Goal: Information Seeking & Learning: Stay updated

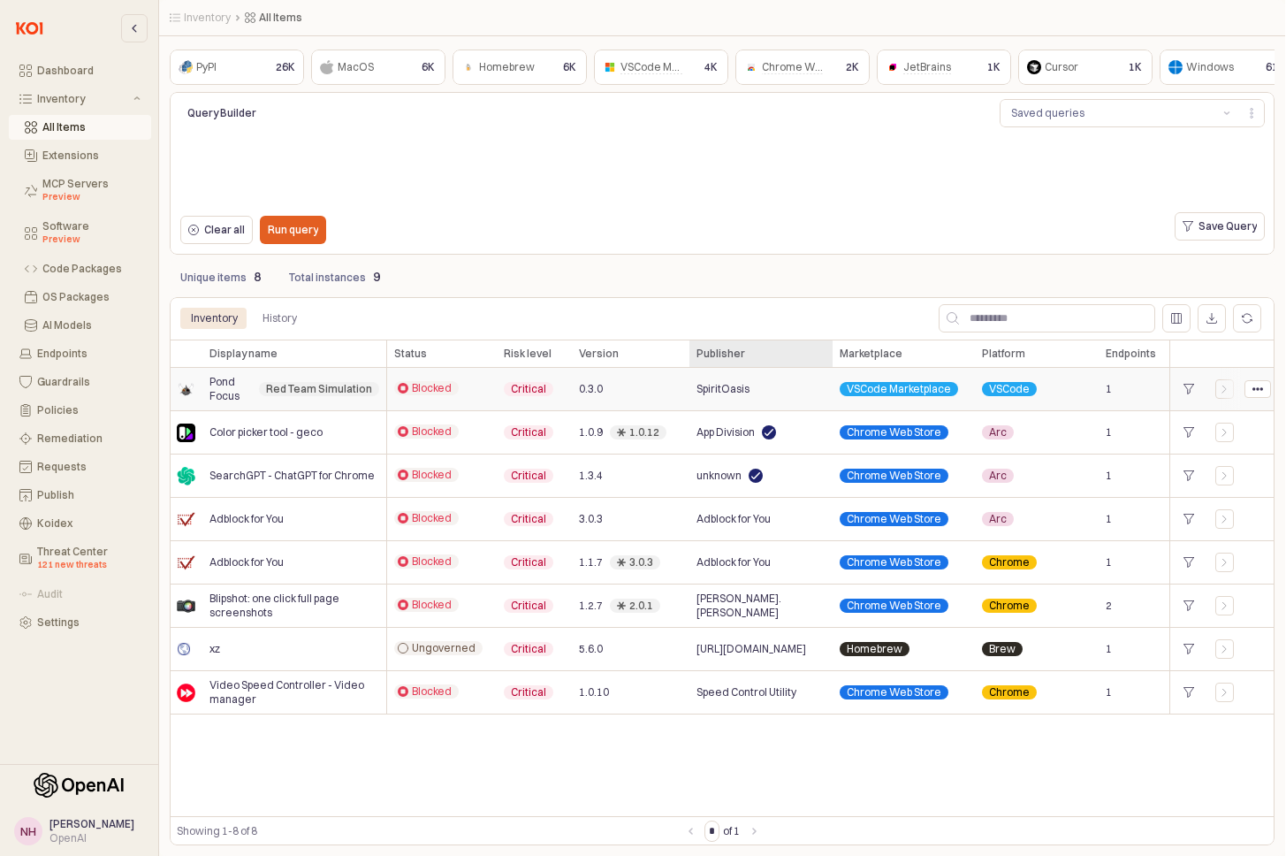
click at [713, 348] on div "Publisher Publisher" at bounding box center [760, 353] width 143 height 28
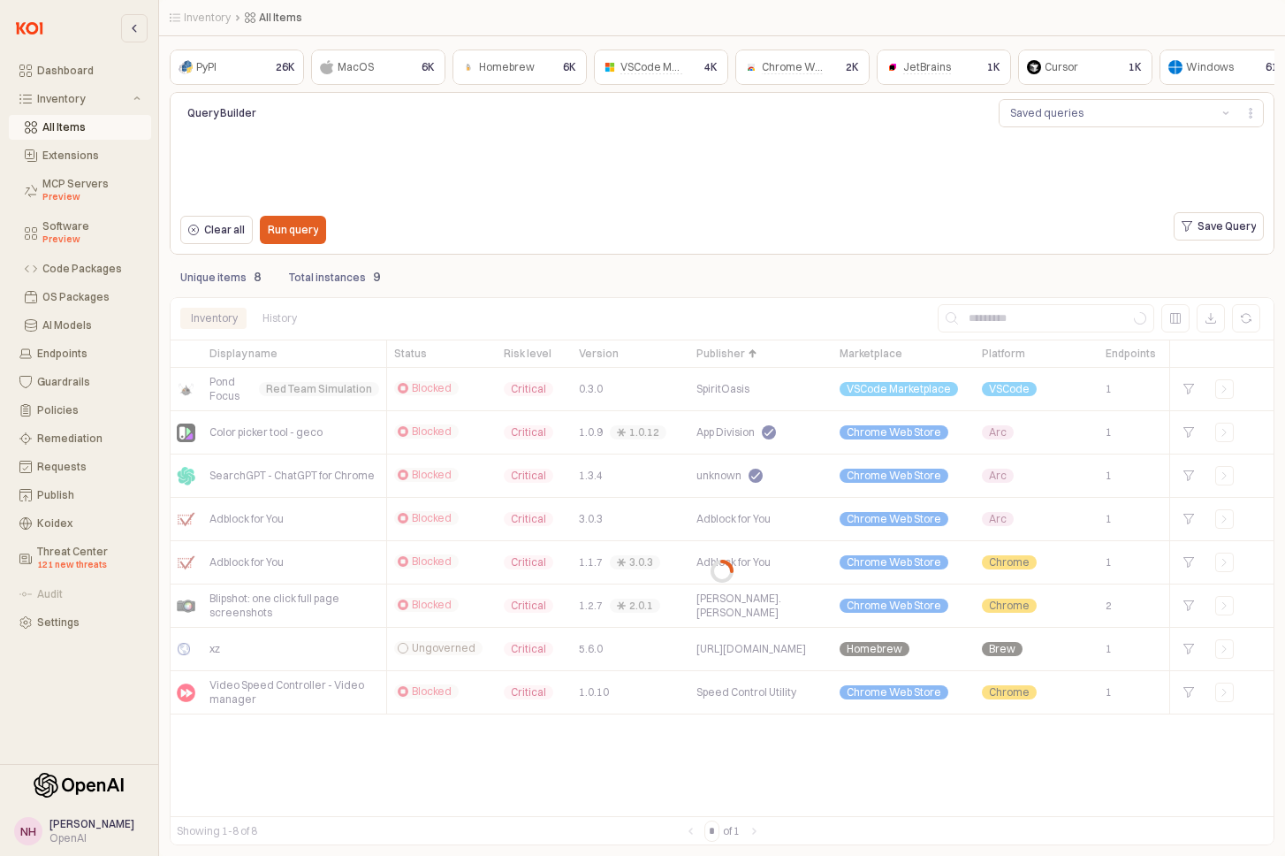
drag, startPoint x: 788, startPoint y: 354, endPoint x: 743, endPoint y: 339, distance: 47.5
click at [744, 339] on div "App Frame" at bounding box center [722, 571] width 1105 height 548
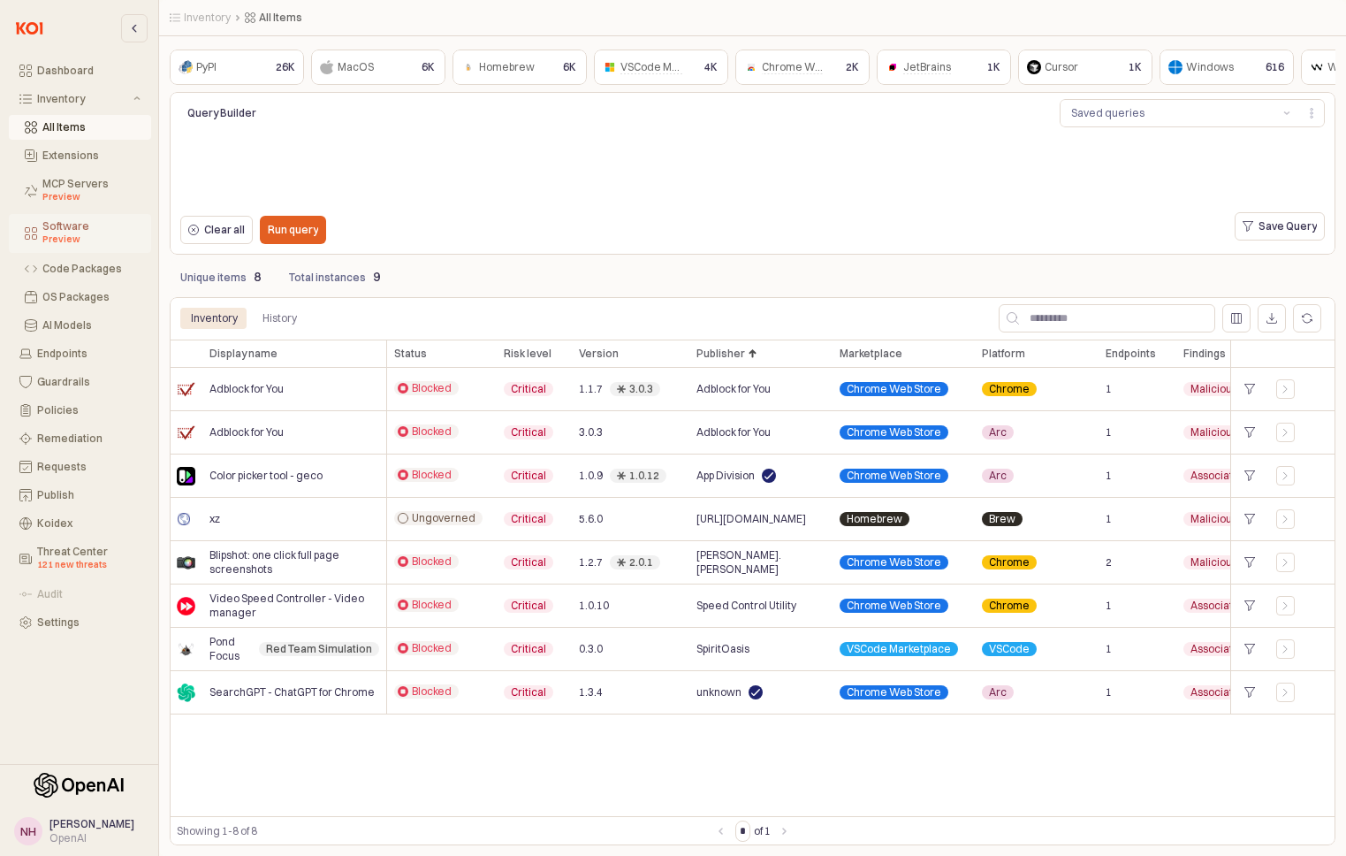
click at [75, 235] on div "Preview" at bounding box center [91, 239] width 98 height 14
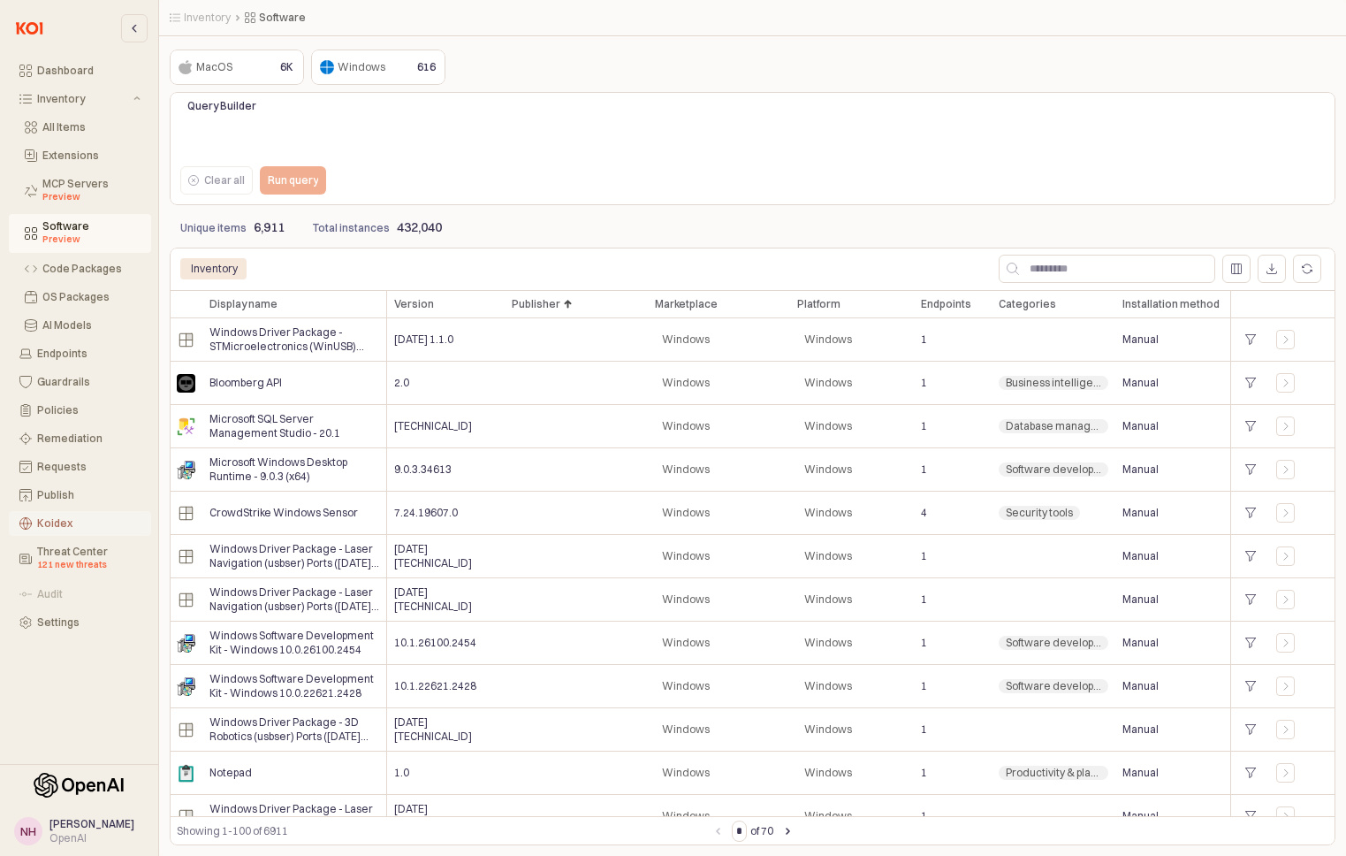
click at [78, 518] on div "Koidex" at bounding box center [88, 523] width 103 height 12
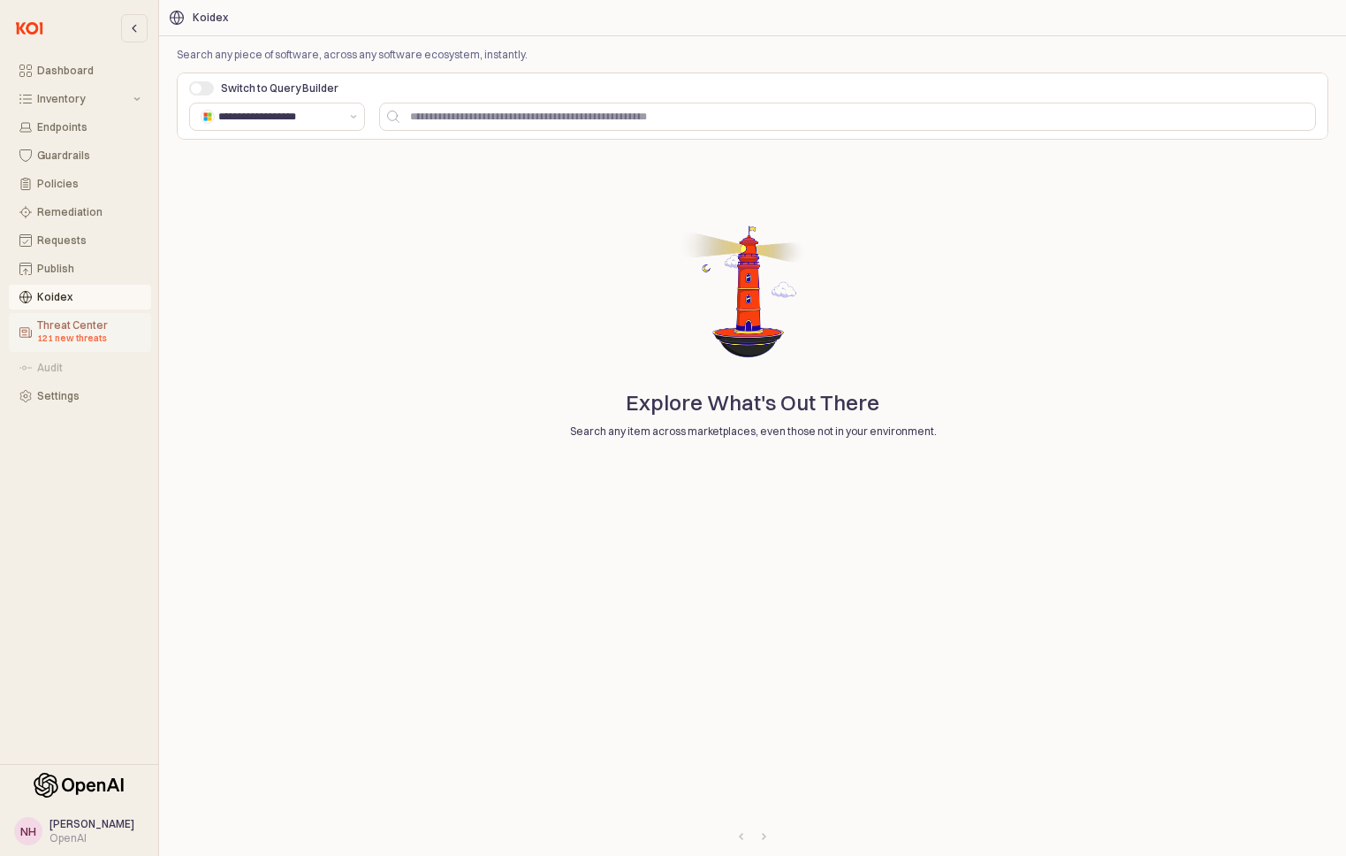
click at [76, 334] on div "121 new threats" at bounding box center [88, 338] width 103 height 14
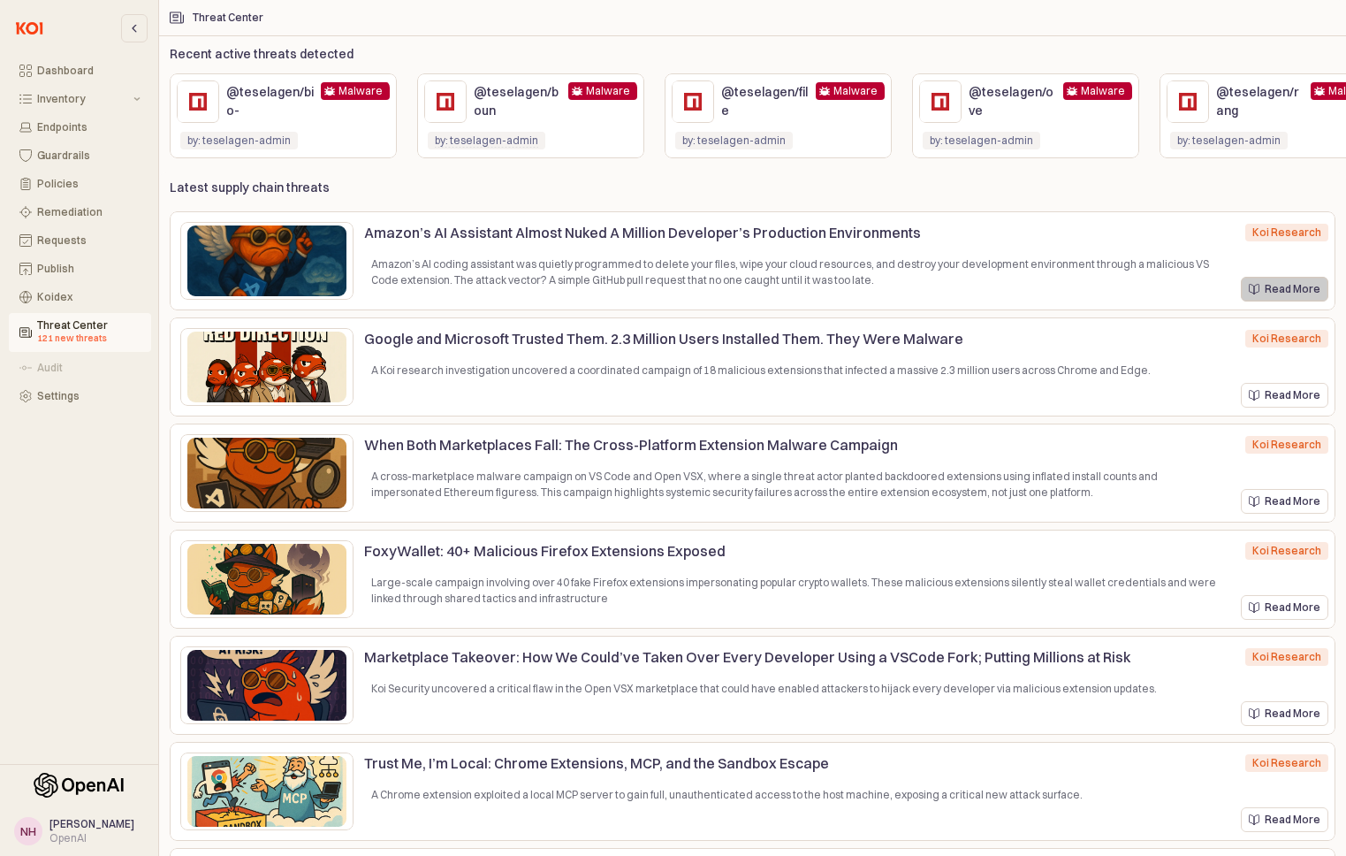
click at [1174, 300] on div "Read More" at bounding box center [1285, 289] width 72 height 23
click at [266, 102] on p "@teselagen/bio-" at bounding box center [270, 101] width 88 height 37
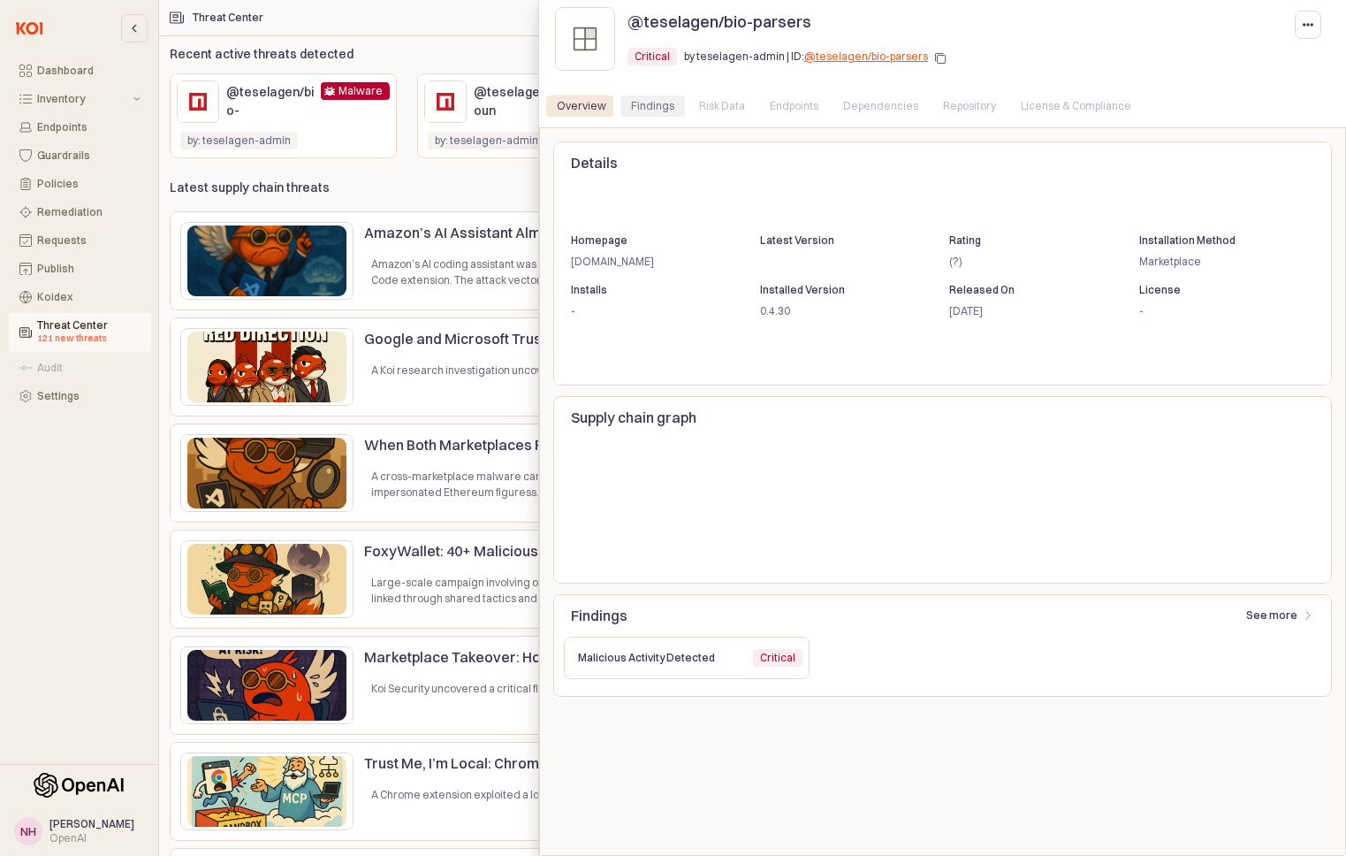
click at [649, 108] on div "Findings" at bounding box center [652, 105] width 43 height 21
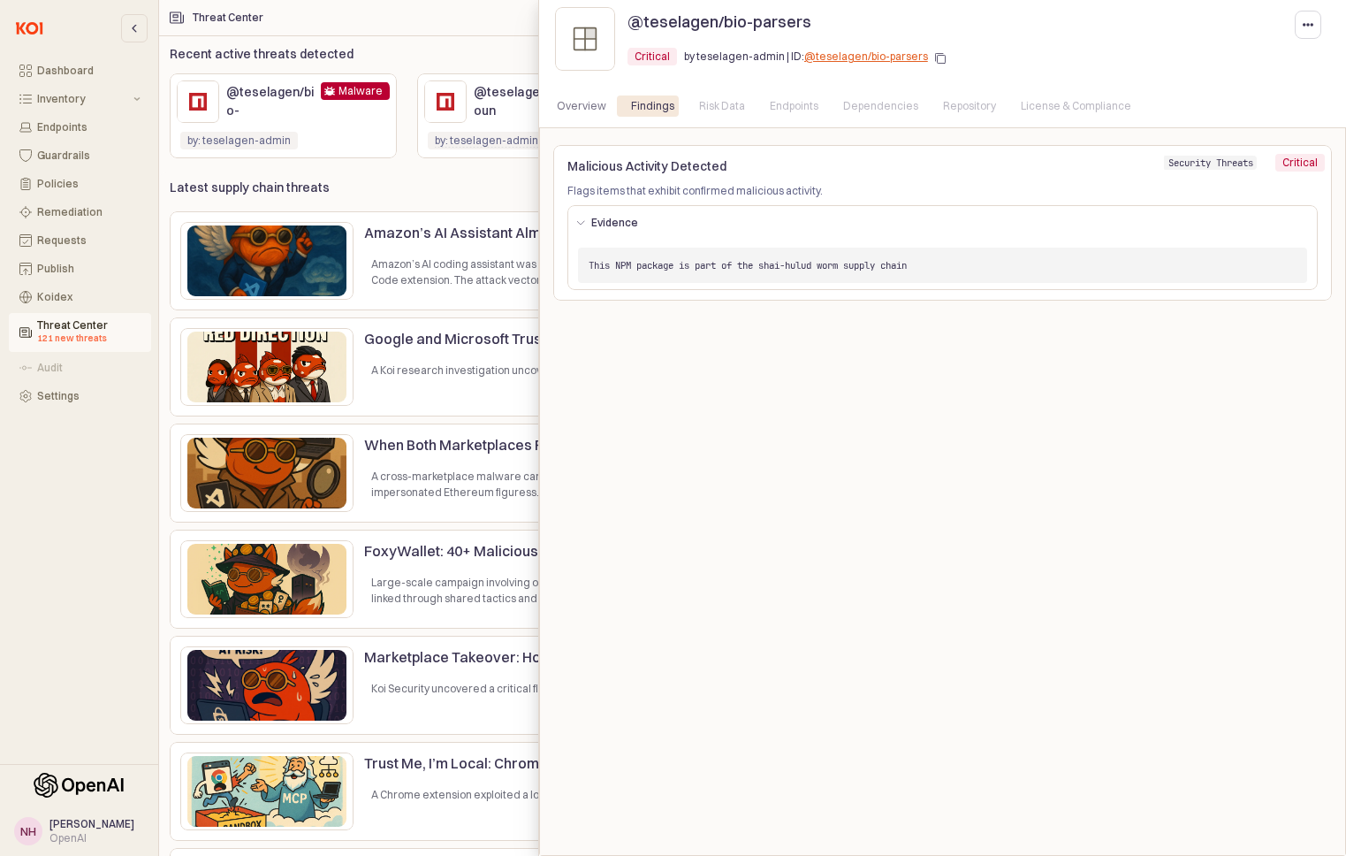
click at [461, 178] on div at bounding box center [673, 428] width 1346 height 856
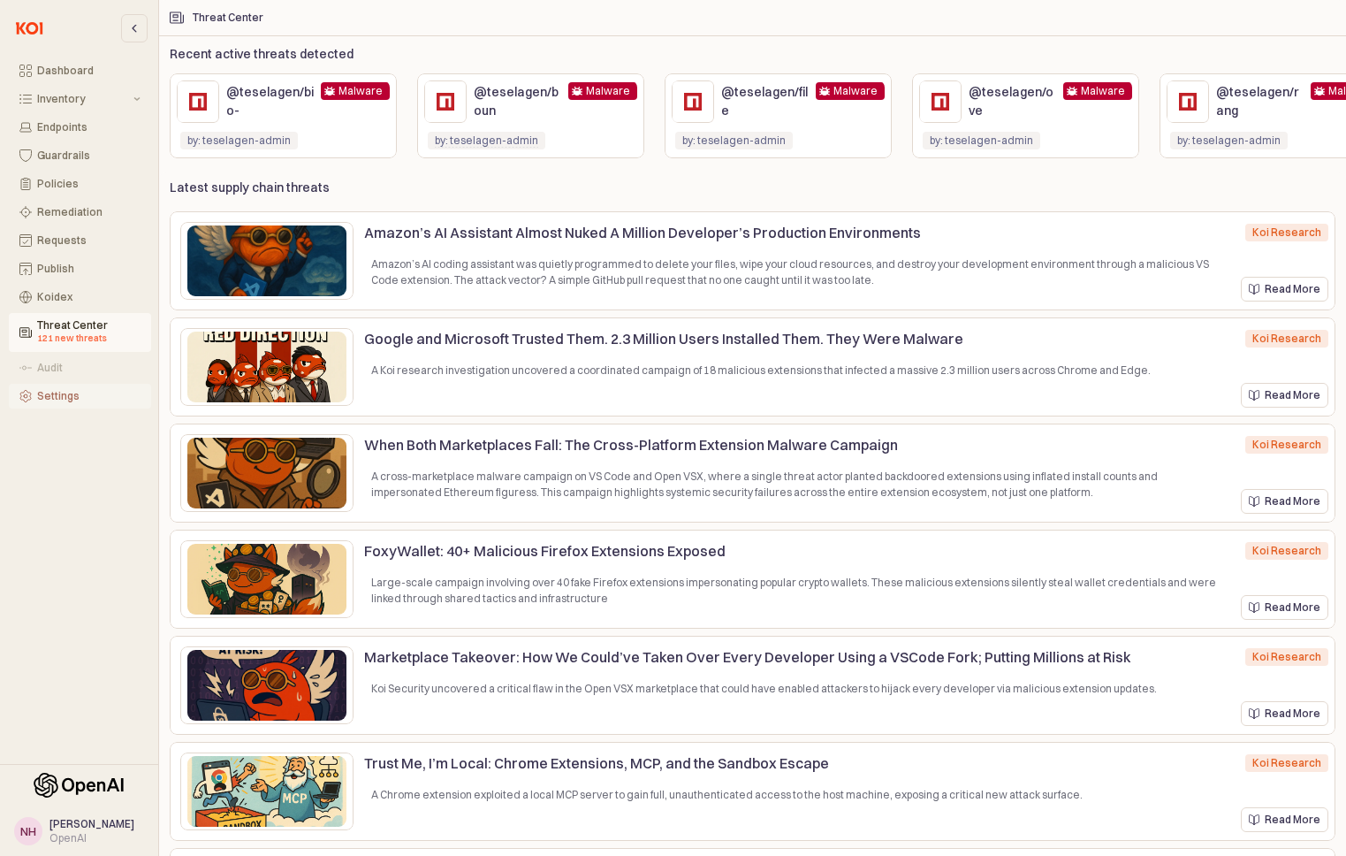
click at [69, 394] on div "Settings" at bounding box center [88, 396] width 103 height 12
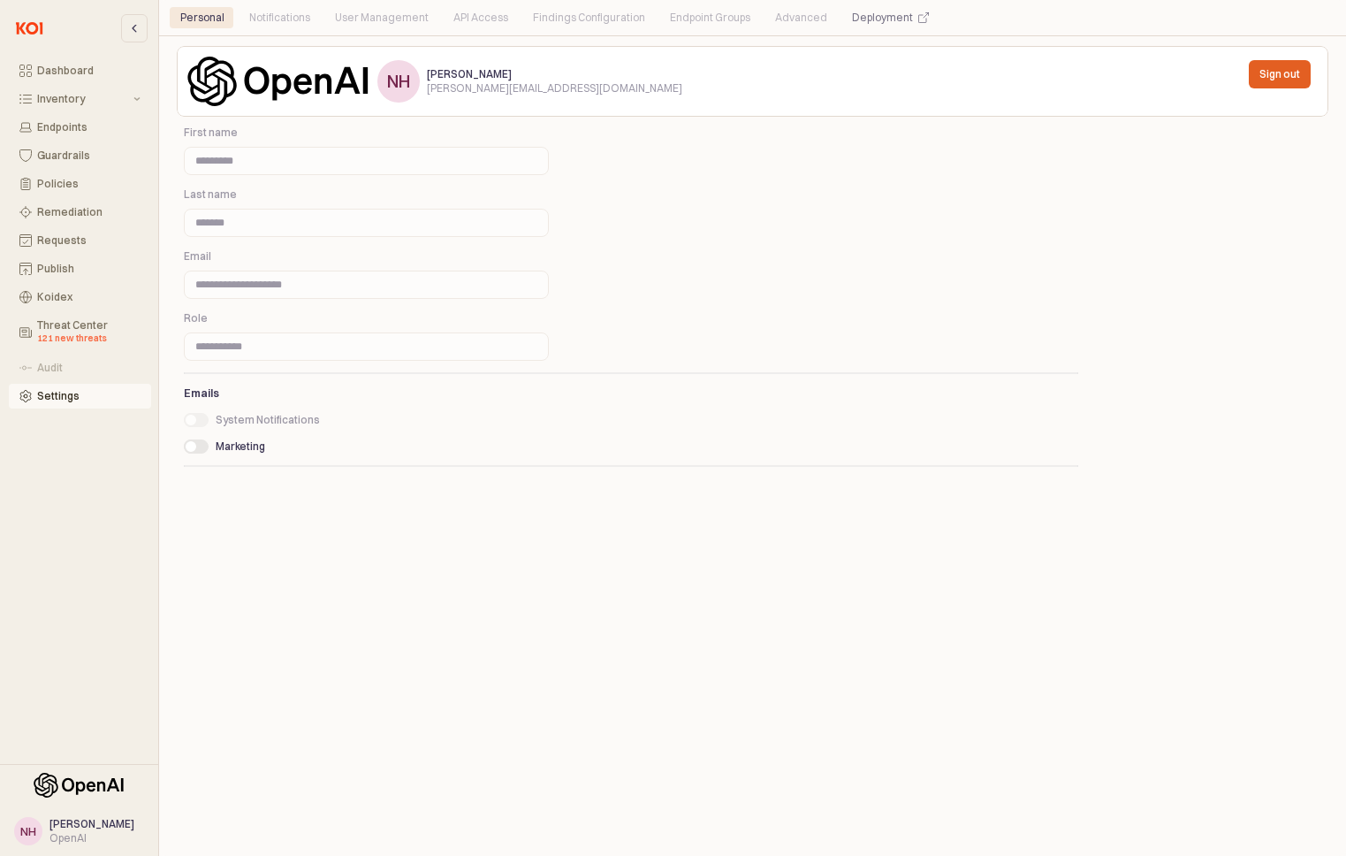
click at [466, 15] on div "API Access" at bounding box center [480, 17] width 55 height 21
click at [357, 19] on div "User Management" at bounding box center [382, 17] width 94 height 21
click at [893, 17] on div "Deployment" at bounding box center [890, 17] width 77 height 21
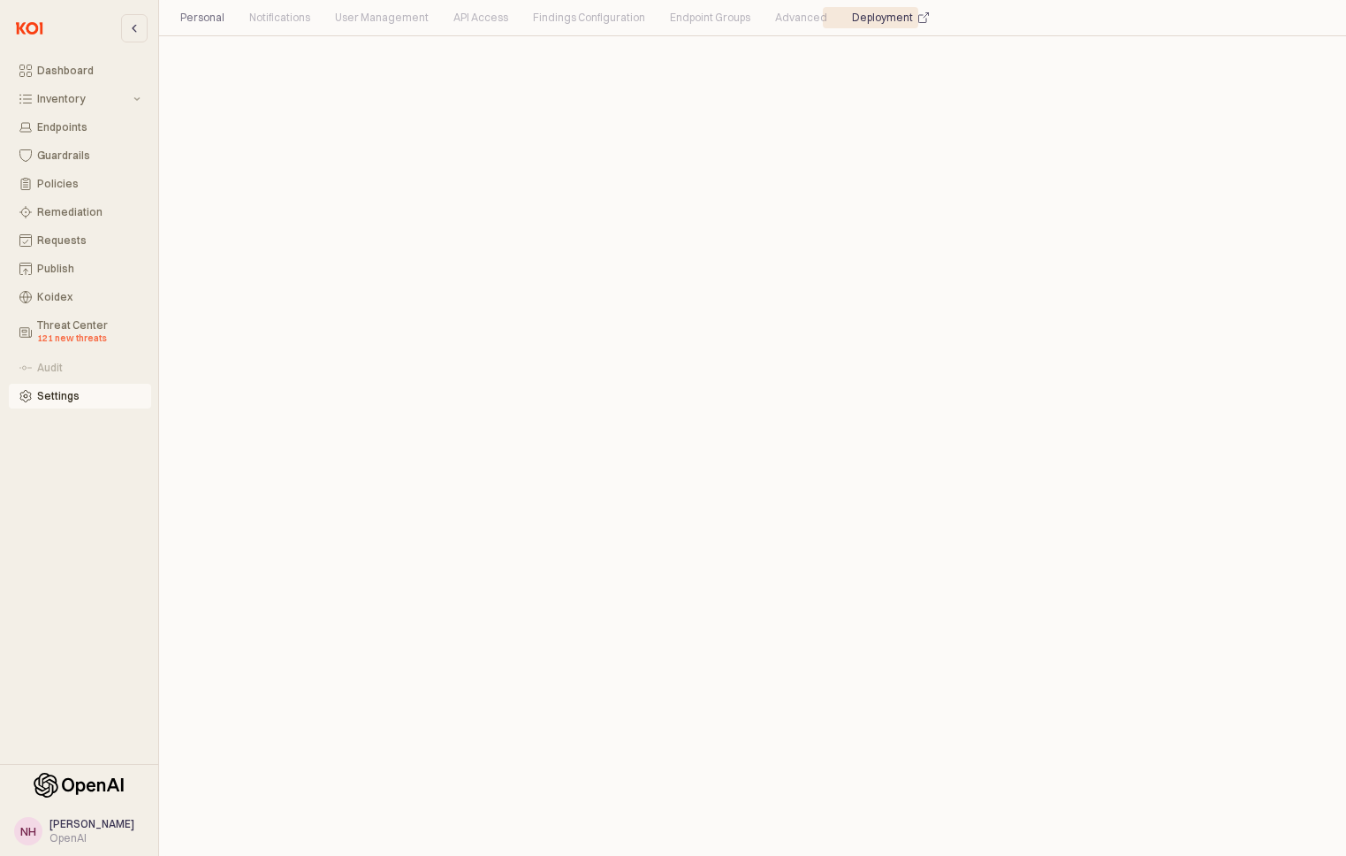
click at [487, 19] on div "API Access" at bounding box center [480, 17] width 55 height 21
click at [208, 25] on div "Personal" at bounding box center [202, 17] width 44 height 21
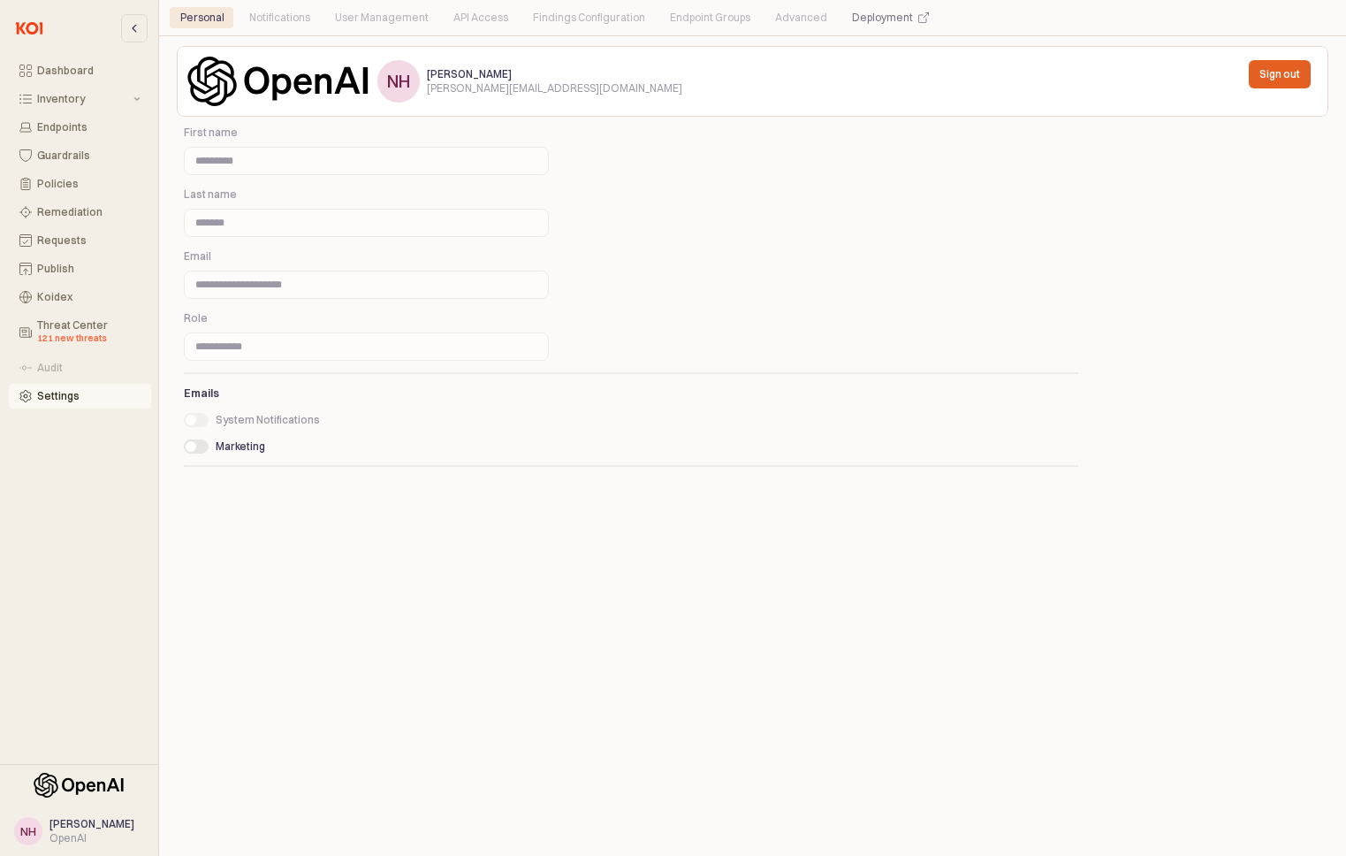
click at [465, 18] on div "API Access" at bounding box center [480, 17] width 55 height 21
click at [67, 334] on div "121 new threats" at bounding box center [88, 338] width 103 height 14
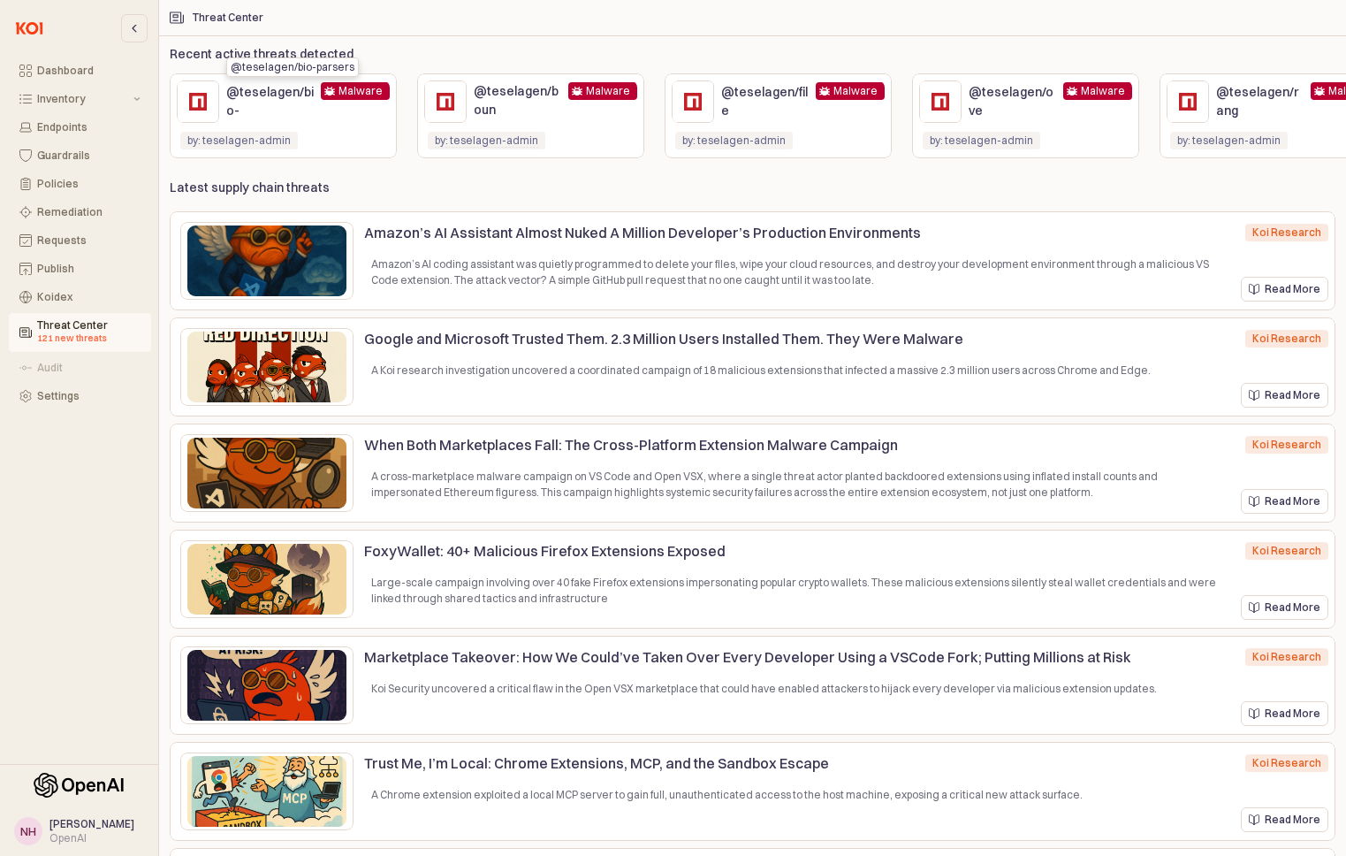
click at [282, 110] on p "@teselagen/bio-" at bounding box center [270, 101] width 88 height 37
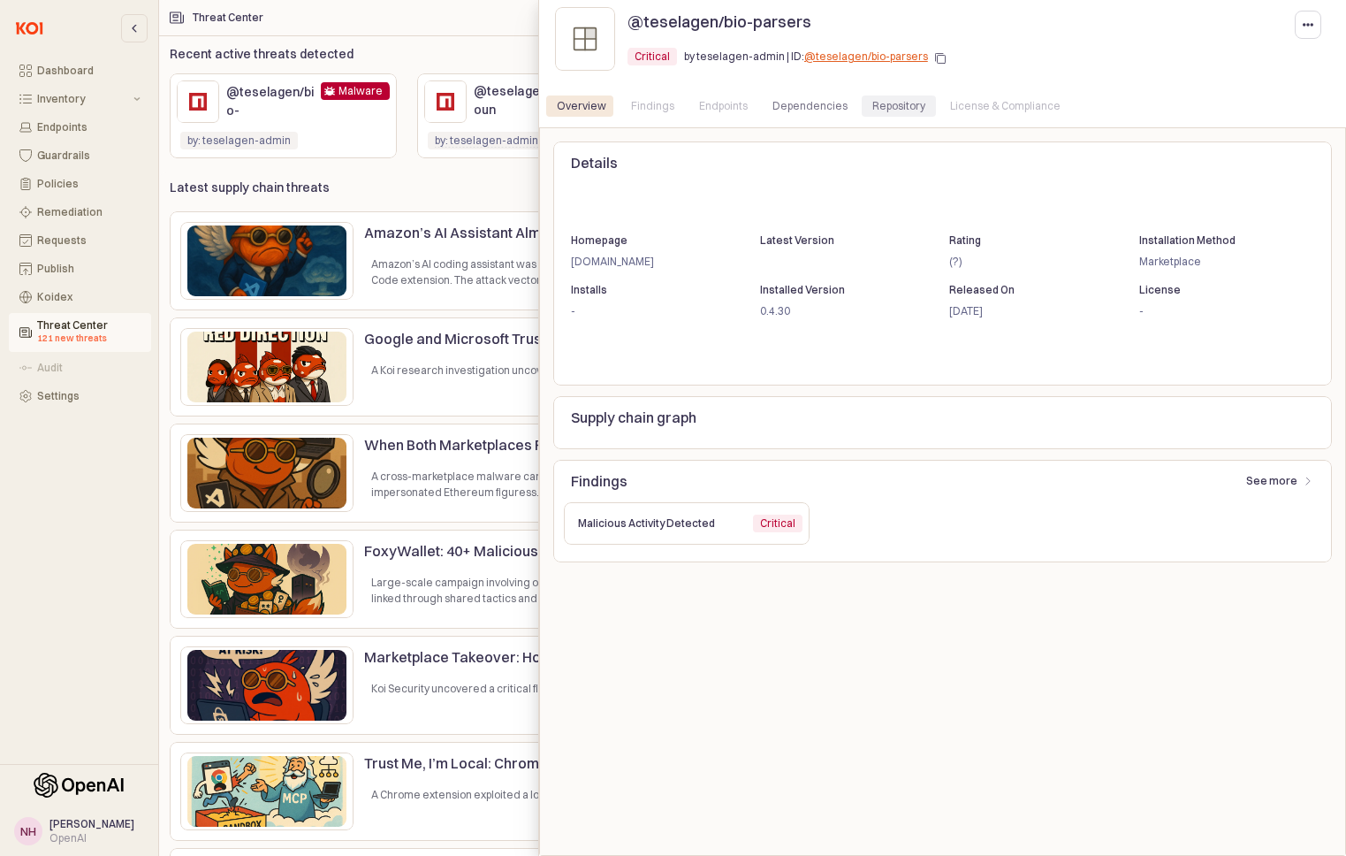
click at [872, 107] on div "Repository" at bounding box center [898, 105] width 53 height 21
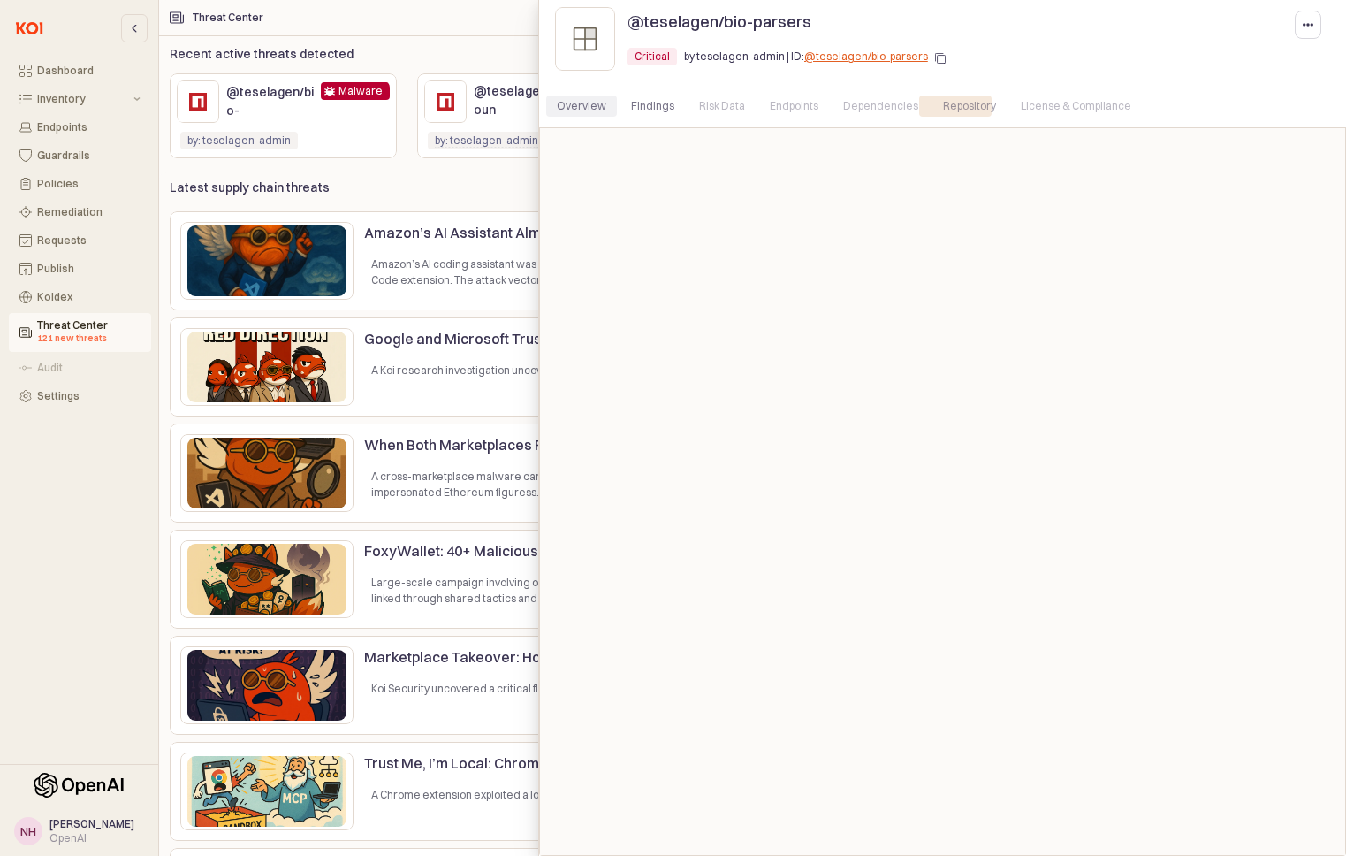
click at [604, 109] on div "Overview" at bounding box center [581, 105] width 71 height 21
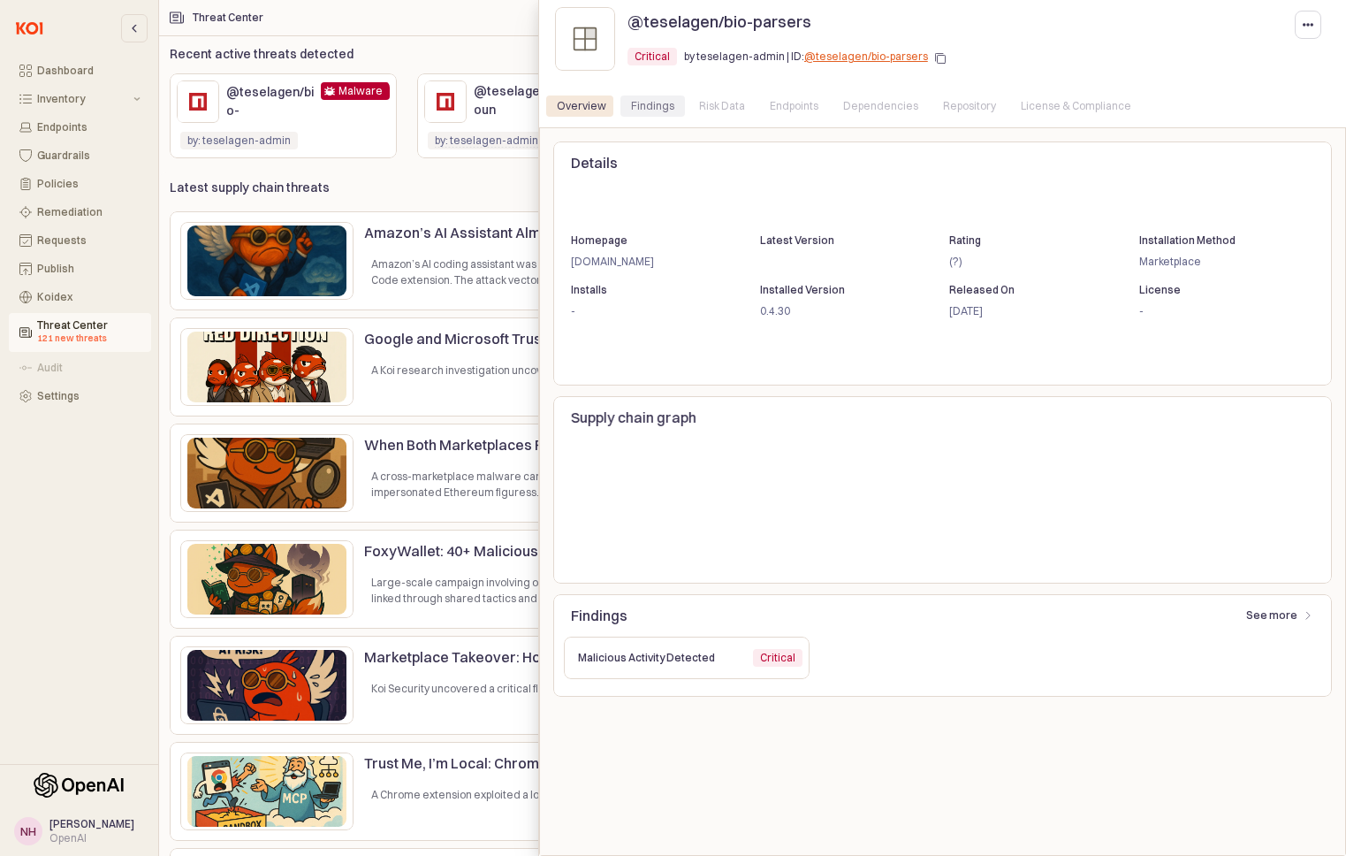
click at [654, 114] on div "Findings" at bounding box center [652, 105] width 43 height 21
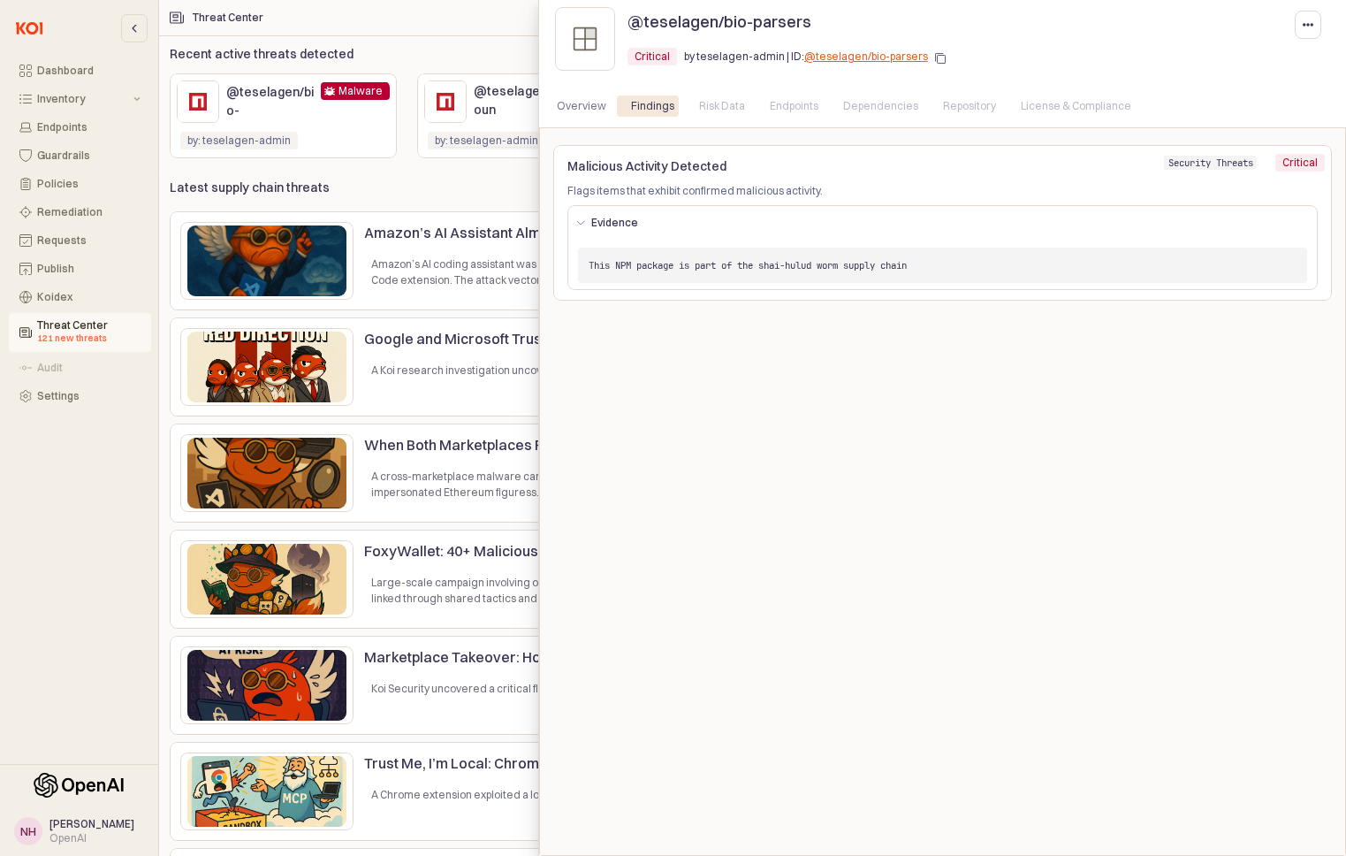
click at [492, 166] on div at bounding box center [673, 428] width 1346 height 856
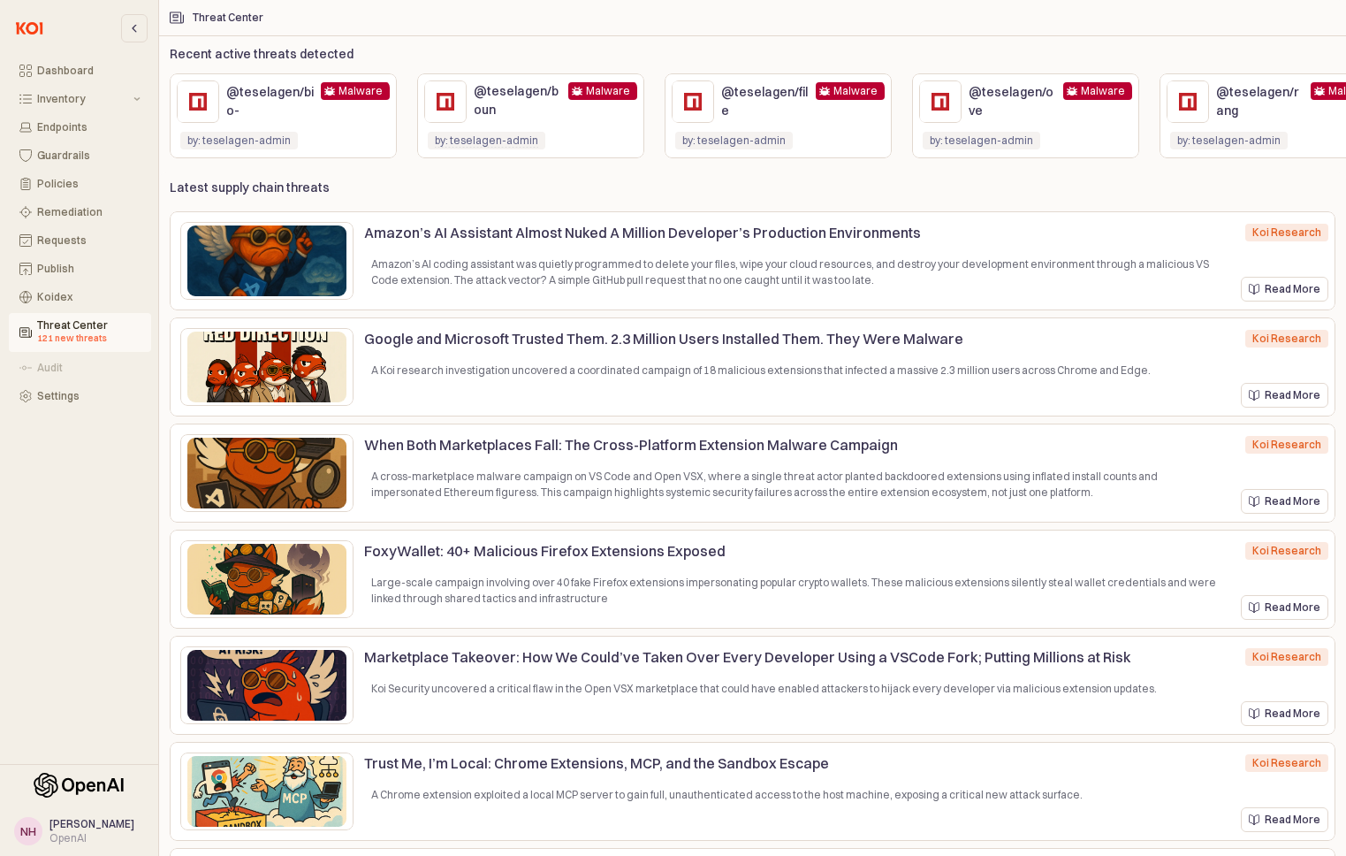
click at [117, 838] on div "OpenAI" at bounding box center [92, 838] width 85 height 14
click at [76, 826] on span "[PERSON_NAME]" at bounding box center [92, 823] width 85 height 13
click at [85, 415] on div "Dashboard Inventory Endpoints Guardrails Policies Remediation Requests Publish …" at bounding box center [79, 237] width 158 height 375
click at [80, 395] on div "Settings" at bounding box center [88, 396] width 103 height 12
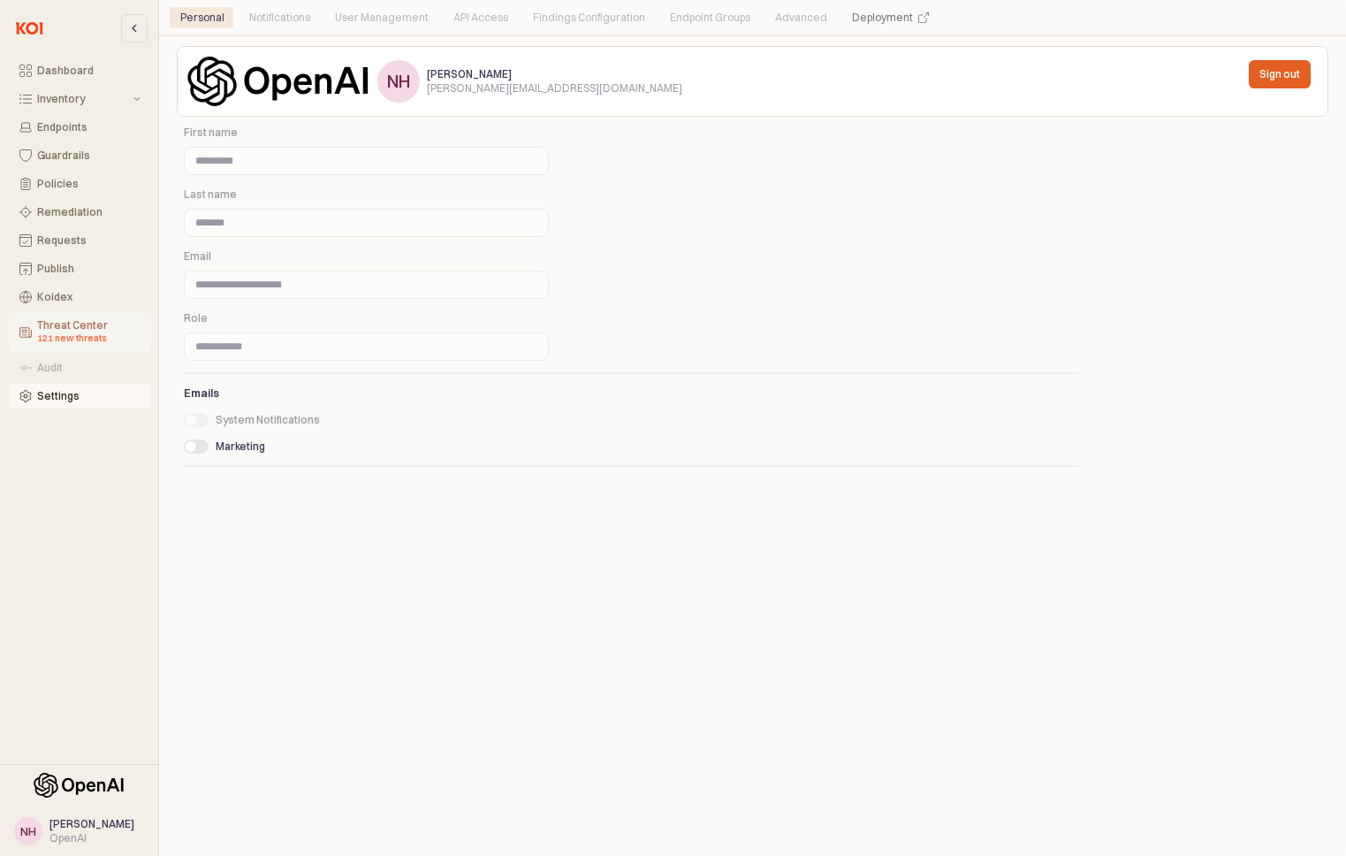
click at [72, 326] on div "Threat Center 121 new threats" at bounding box center [88, 332] width 103 height 27
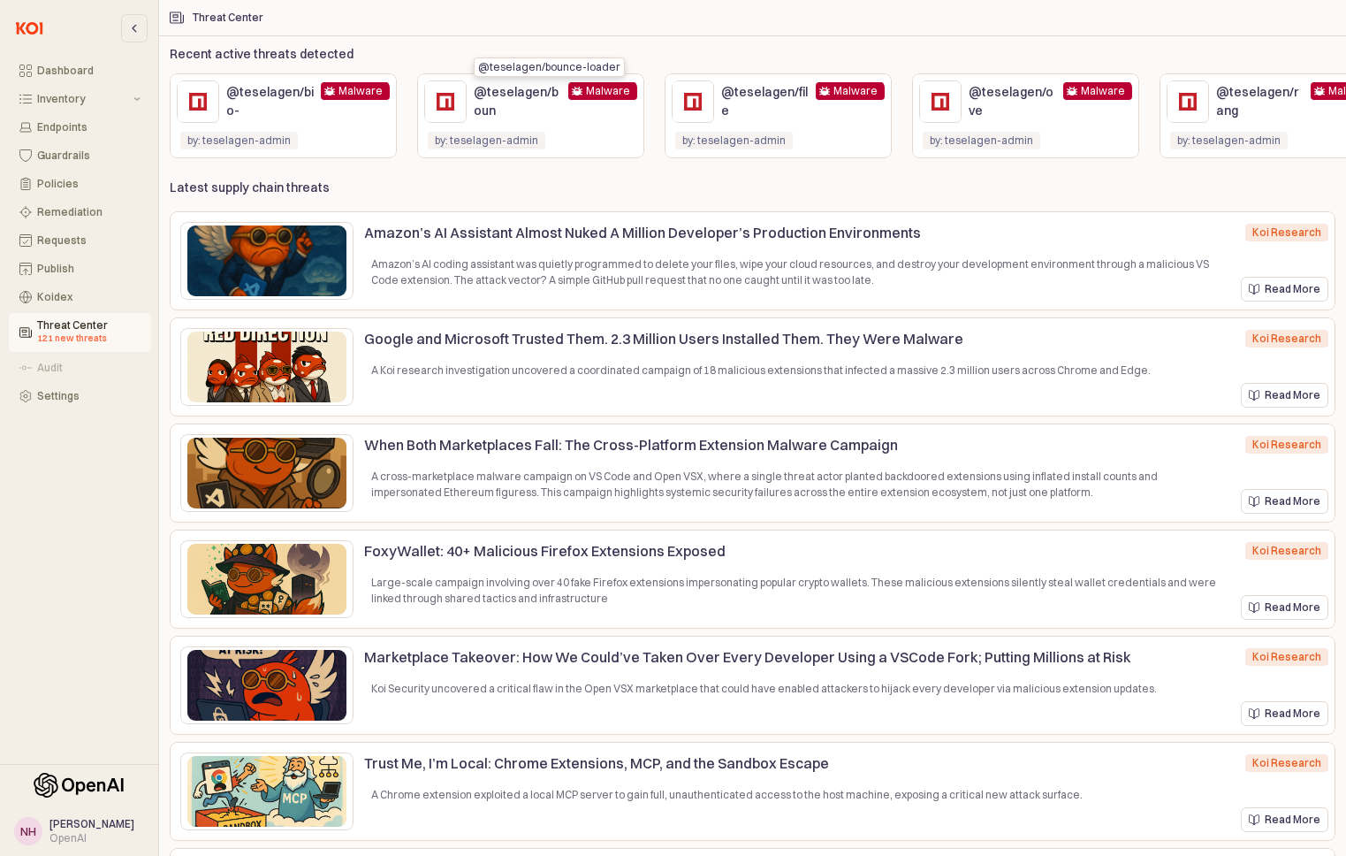
scroll to position [1, 0]
click at [1254, 106] on p "@teselagen/rang" at bounding box center [1260, 101] width 88 height 37
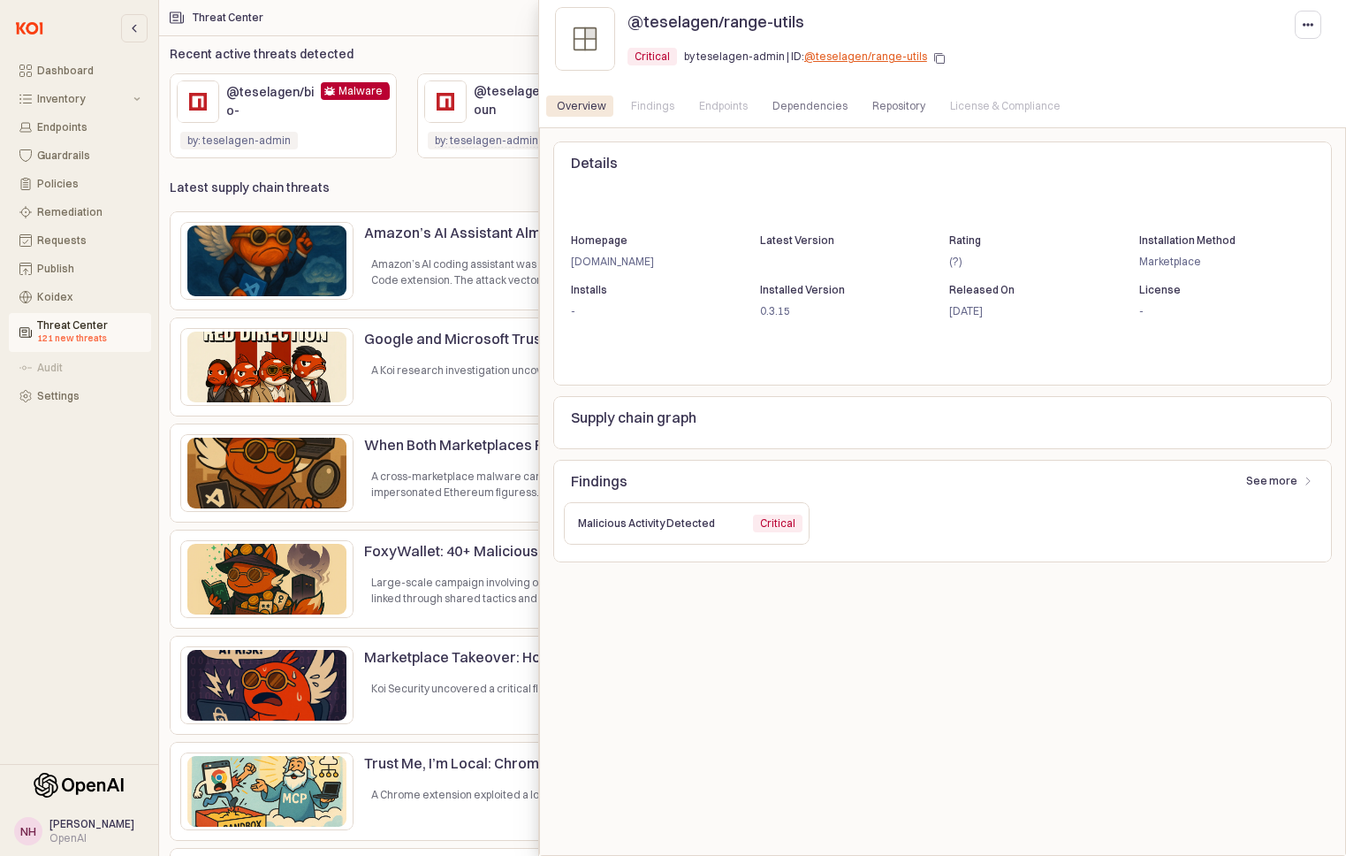
click at [361, 171] on div at bounding box center [673, 428] width 1346 height 856
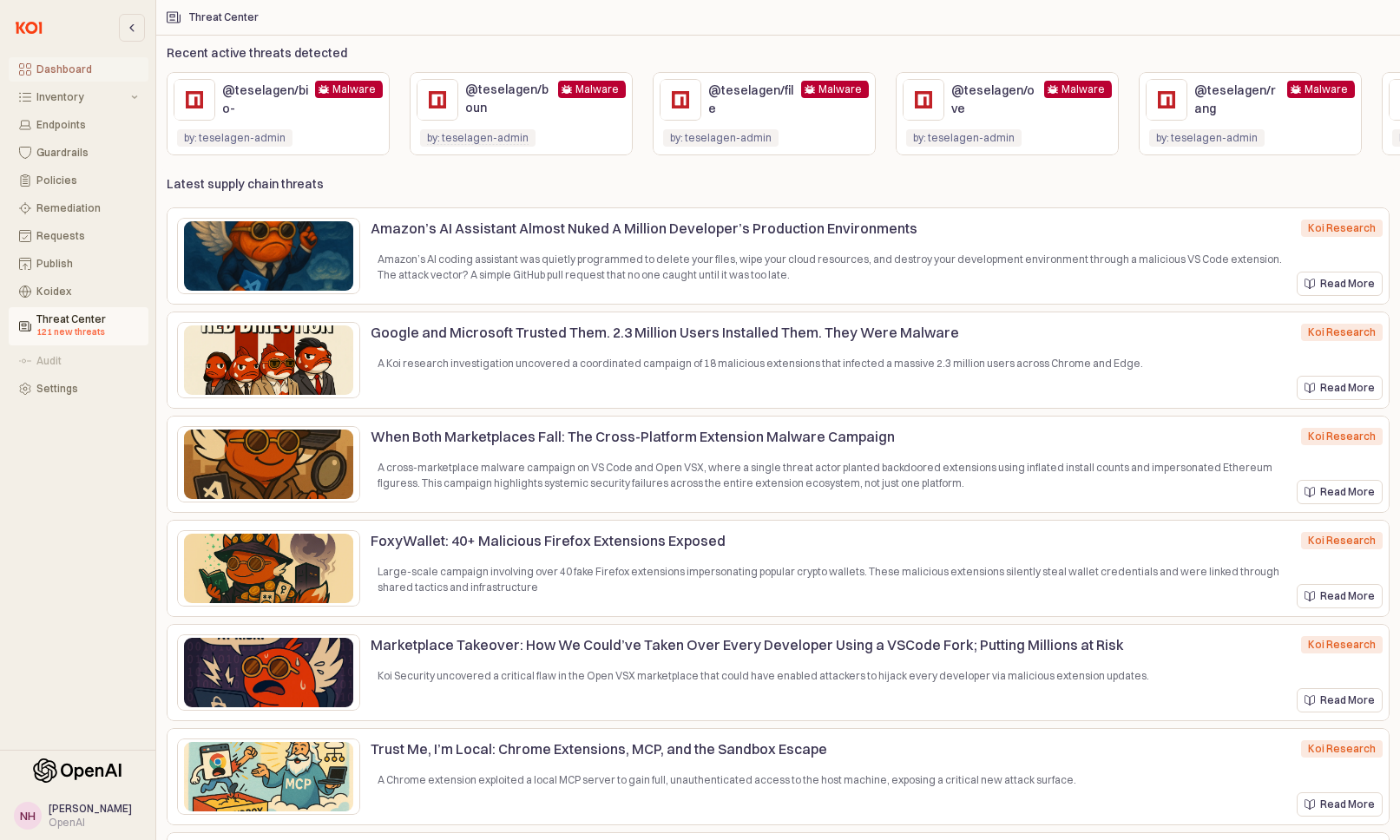
click at [69, 75] on div "Dashboard" at bounding box center [86, 70] width 101 height 12
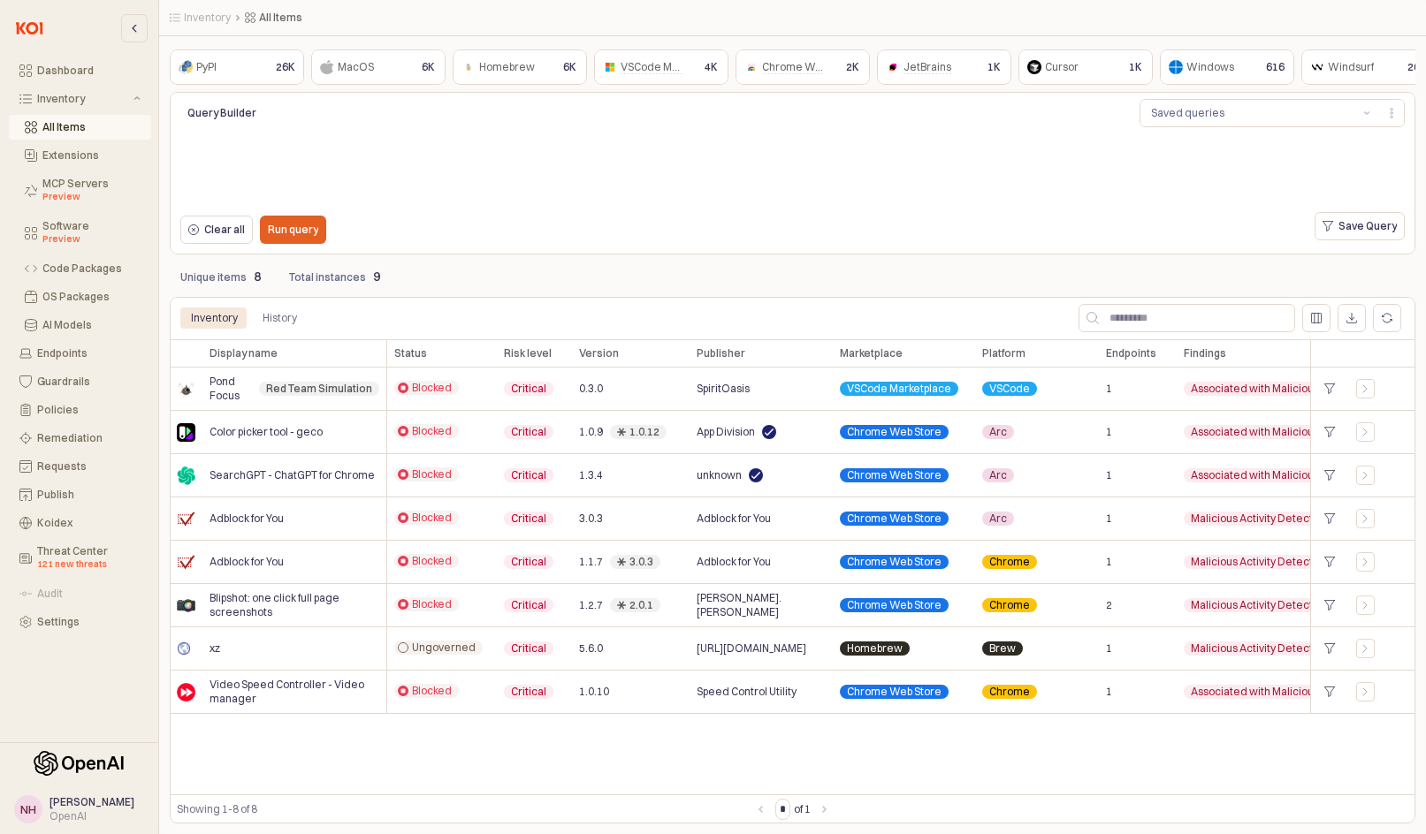
drag, startPoint x: 712, startPoint y: 826, endPoint x: 765, endPoint y: 771, distance: 76.9
click at [727, 830] on div "PyPI PyPI 26K MacOS MacOS 6K Homebrew Homebrew 6K VSCode Marketplace VSCode Mar…" at bounding box center [792, 434] width 1267 height 799
drag, startPoint x: 1021, startPoint y: 748, endPoint x: 1123, endPoint y: 743, distance: 101.7
click at [1123, 749] on div "Display name Display name Status Status Risk level Risk level Version Version P…" at bounding box center [792, 566] width 1245 height 455
click at [1173, 707] on div "1" at bounding box center [1138, 692] width 78 height 43
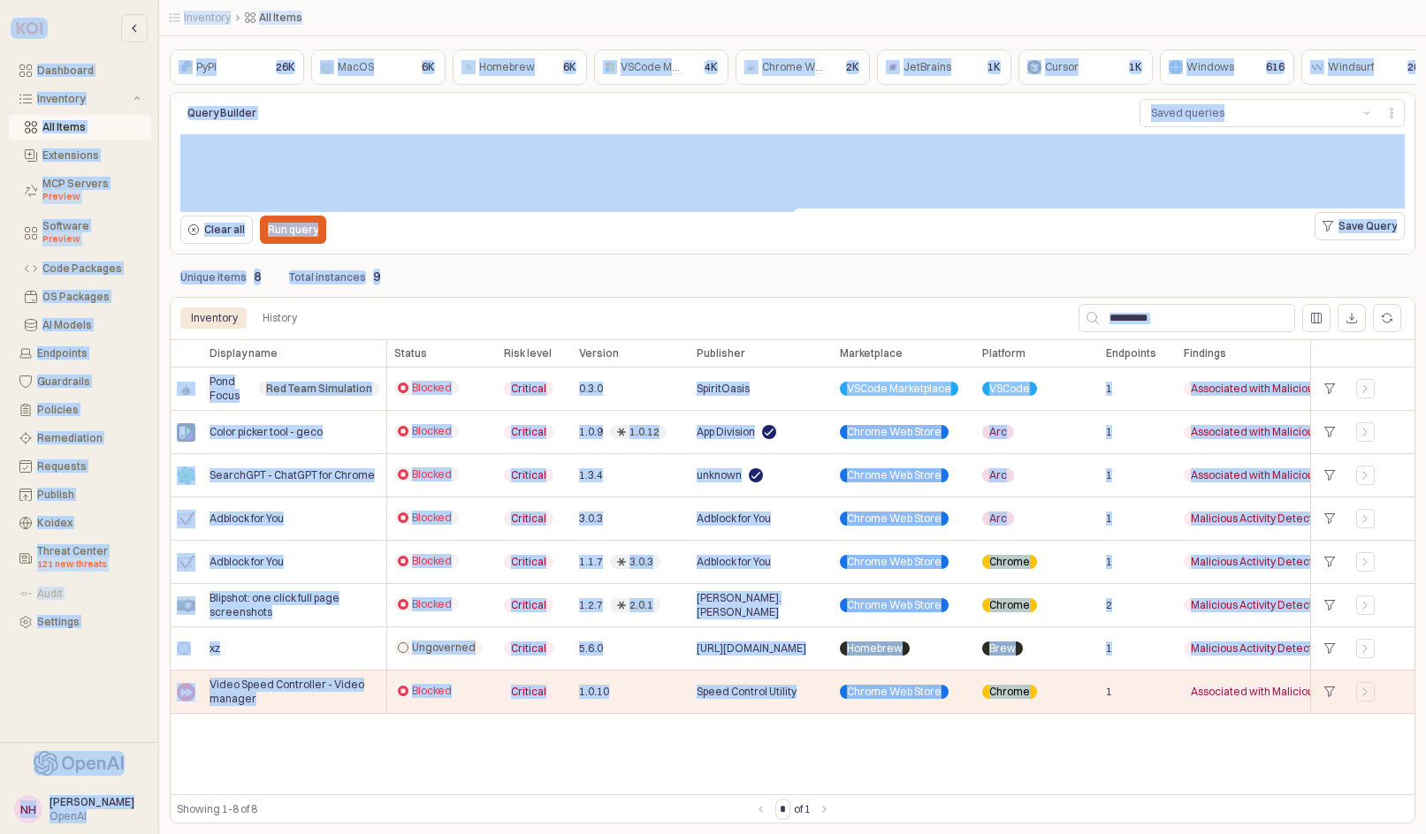
drag, startPoint x: 1163, startPoint y: 699, endPoint x: -377, endPoint y: 700, distance: 1539.8
click at [0, 700] on html "Skip to main content Dashboard Inventory All Items Extensions MCP Servers Previ…" at bounding box center [713, 417] width 1426 height 834
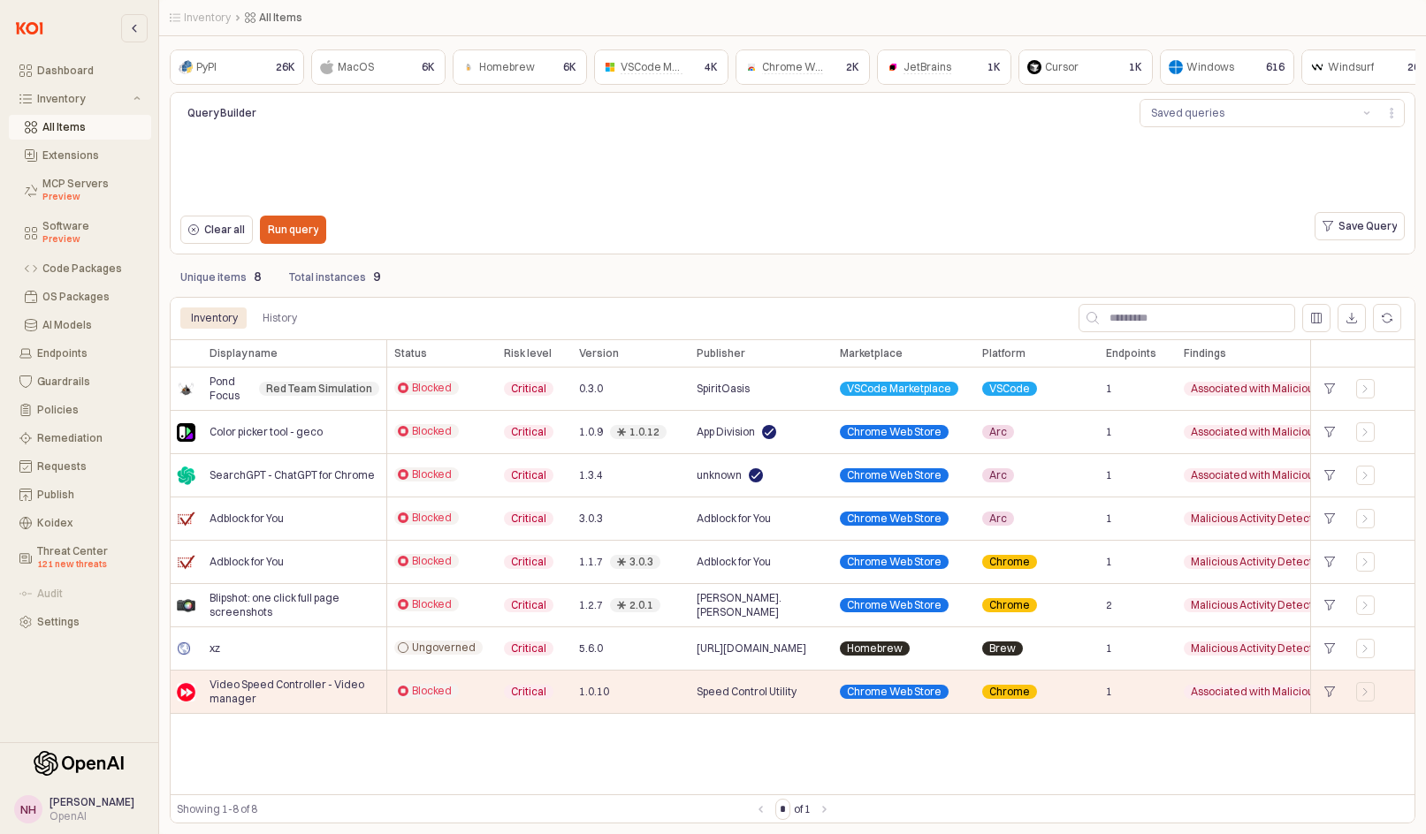
click at [540, 757] on div "Display name Display name Status Status Risk level Risk level Version Version P…" at bounding box center [792, 566] width 1245 height 455
